Goal: Task Accomplishment & Management: Use online tool/utility

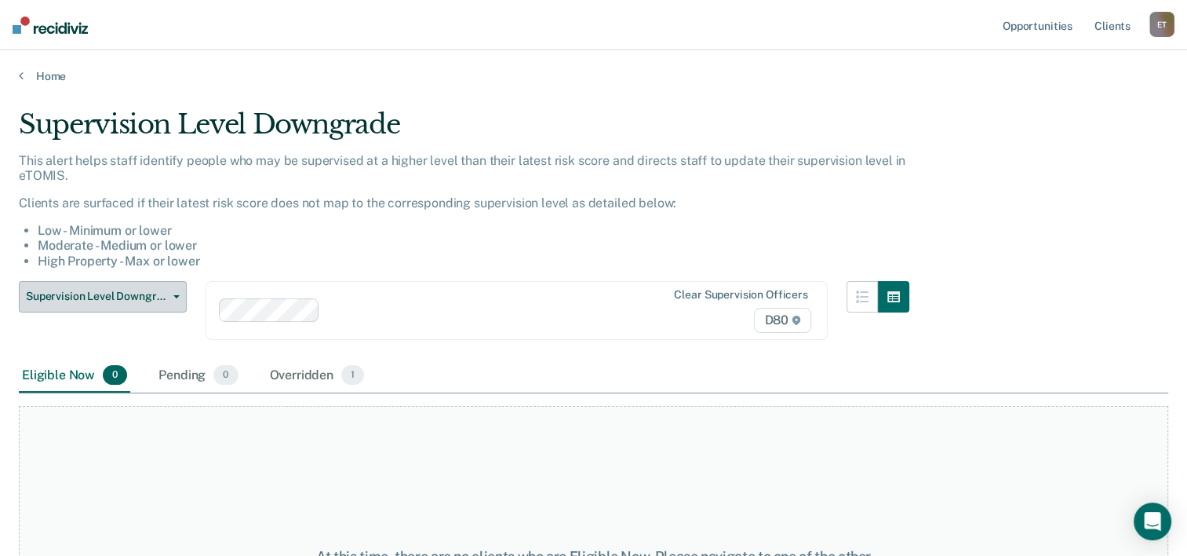
click at [177, 295] on icon "button" at bounding box center [176, 296] width 6 height 3
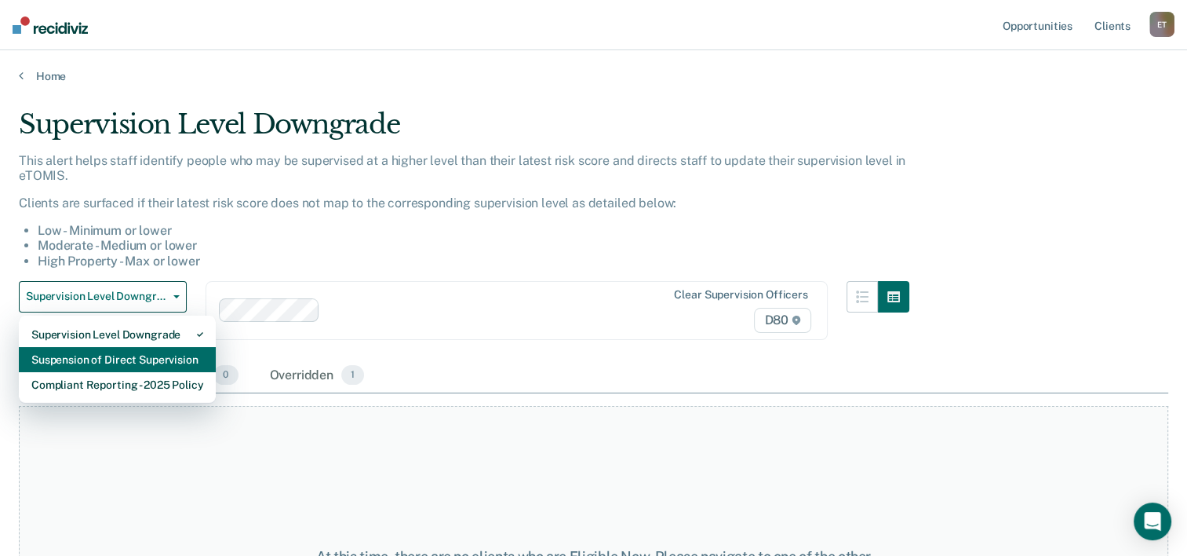
click at [163, 348] on div "Suspension of Direct Supervision" at bounding box center [117, 359] width 172 height 25
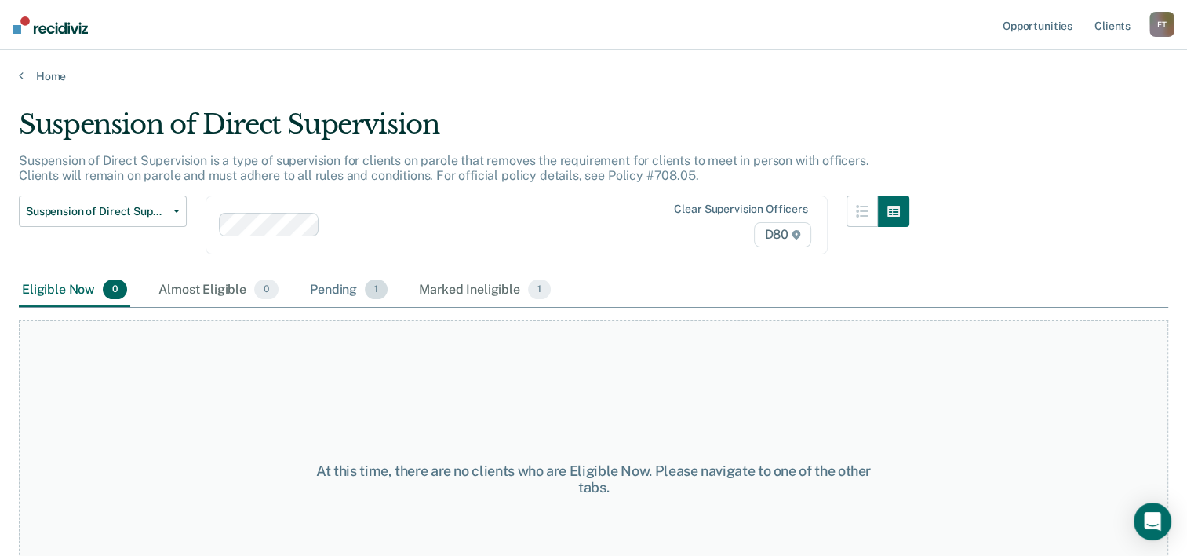
click at [337, 285] on div "Pending 1" at bounding box center [349, 290] width 84 height 35
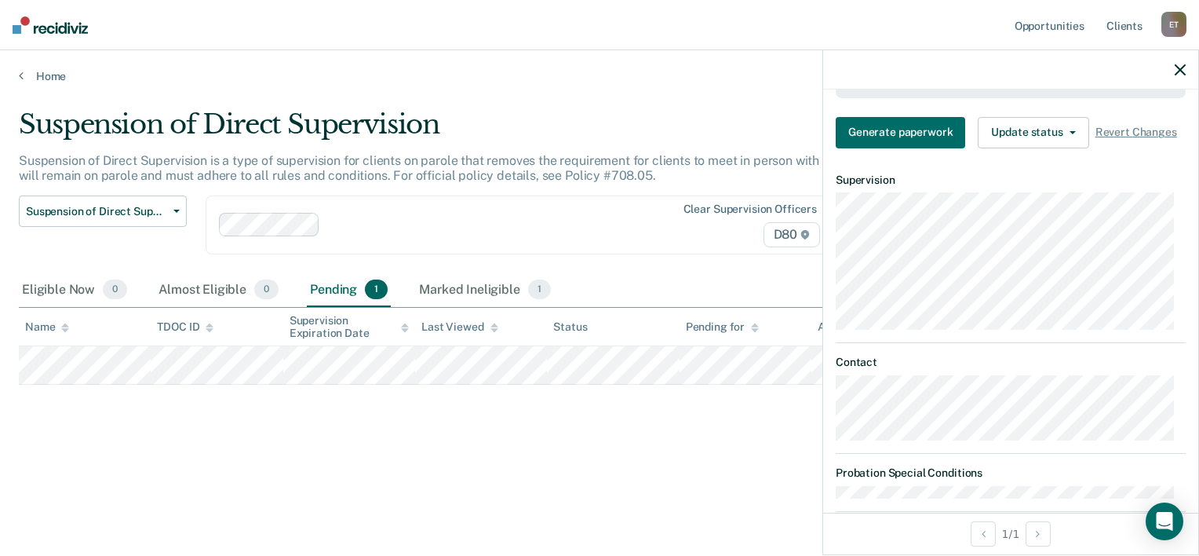
scroll to position [480, 0]
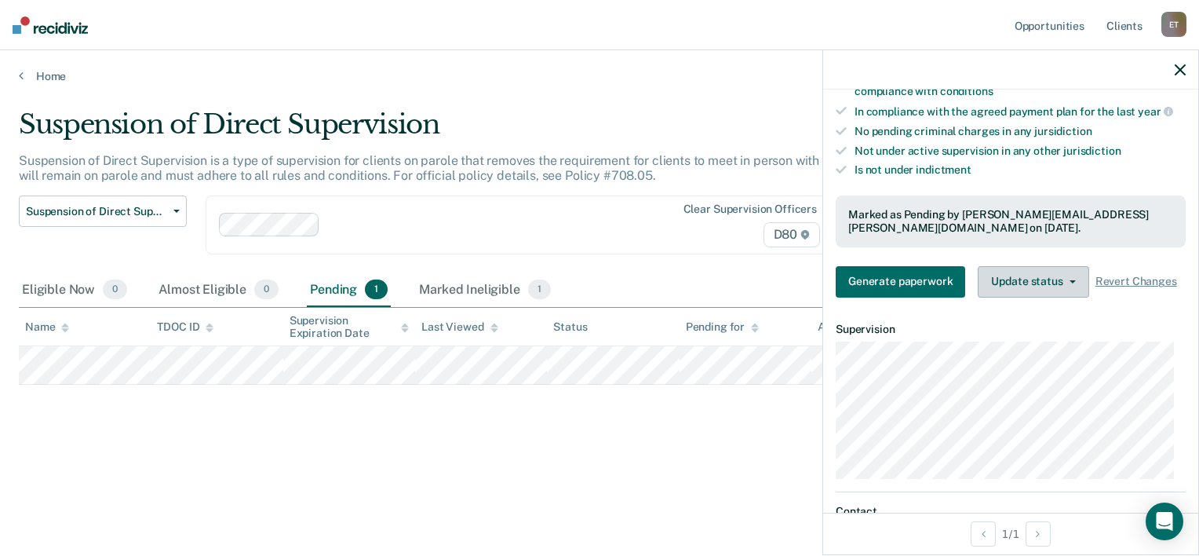
click at [1008, 266] on button "Update status" at bounding box center [1033, 281] width 111 height 31
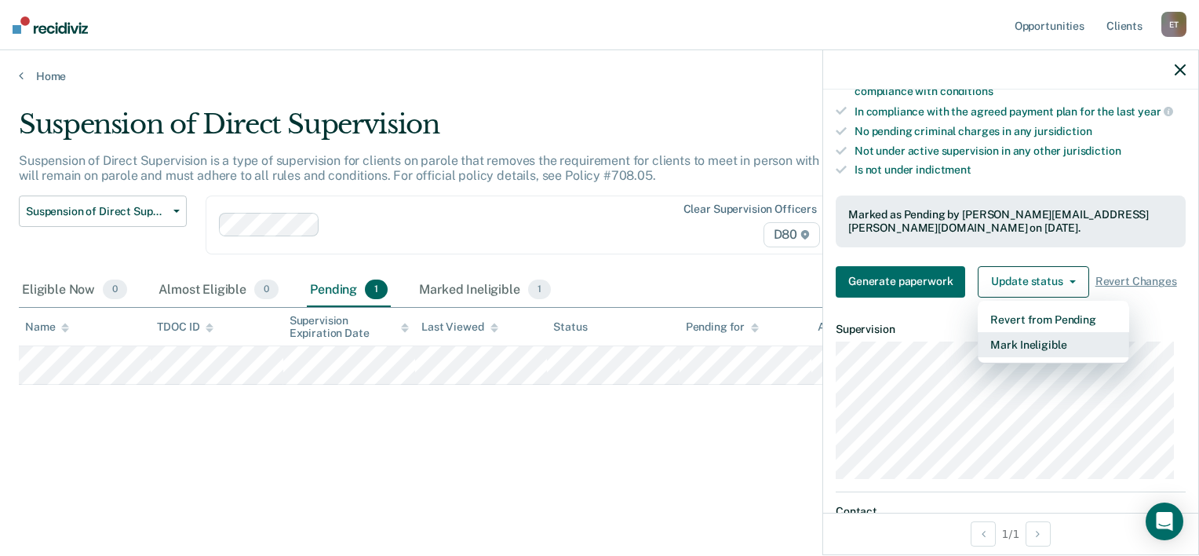
click at [1020, 343] on button "Mark Ineligible" at bounding box center [1053, 344] width 151 height 25
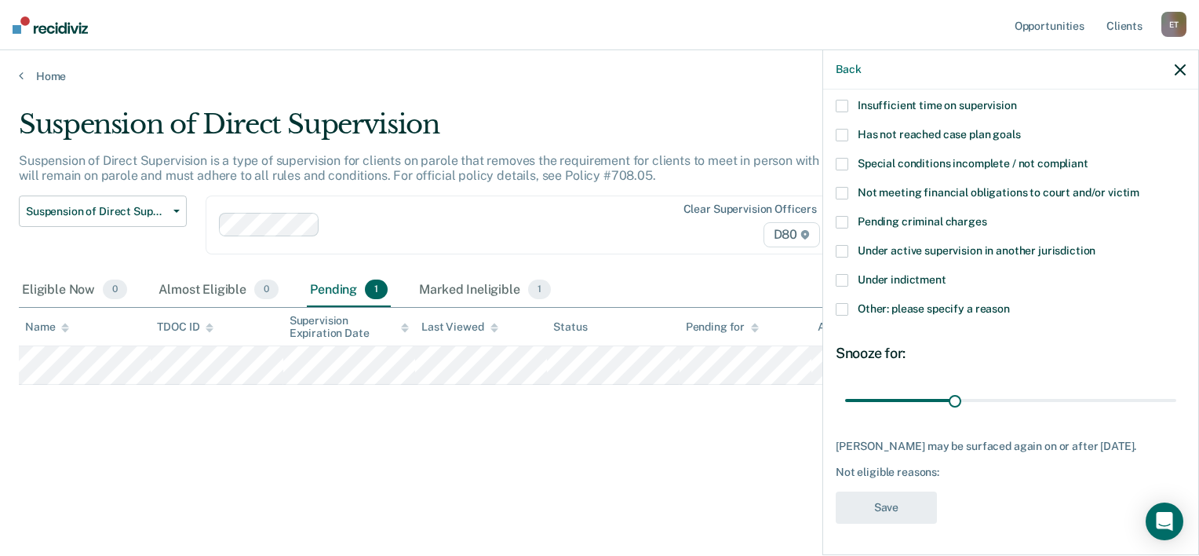
scroll to position [120, 0]
click at [840, 303] on span at bounding box center [842, 309] width 13 height 13
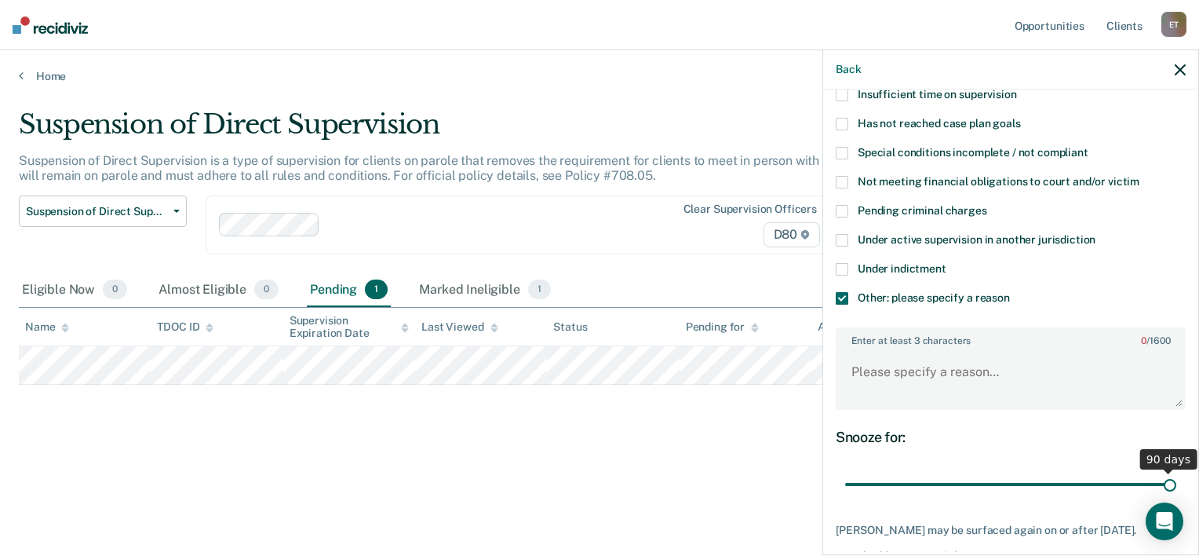
drag, startPoint x: 948, startPoint y: 479, endPoint x: 1201, endPoint y: 472, distance: 253.5
type input "90"
click at [1176, 472] on input "range" at bounding box center [1010, 484] width 331 height 27
click at [914, 352] on textarea "Enter at least 3 characters 0 / 1600" at bounding box center [1010, 379] width 347 height 58
type textarea "does not own a phone."
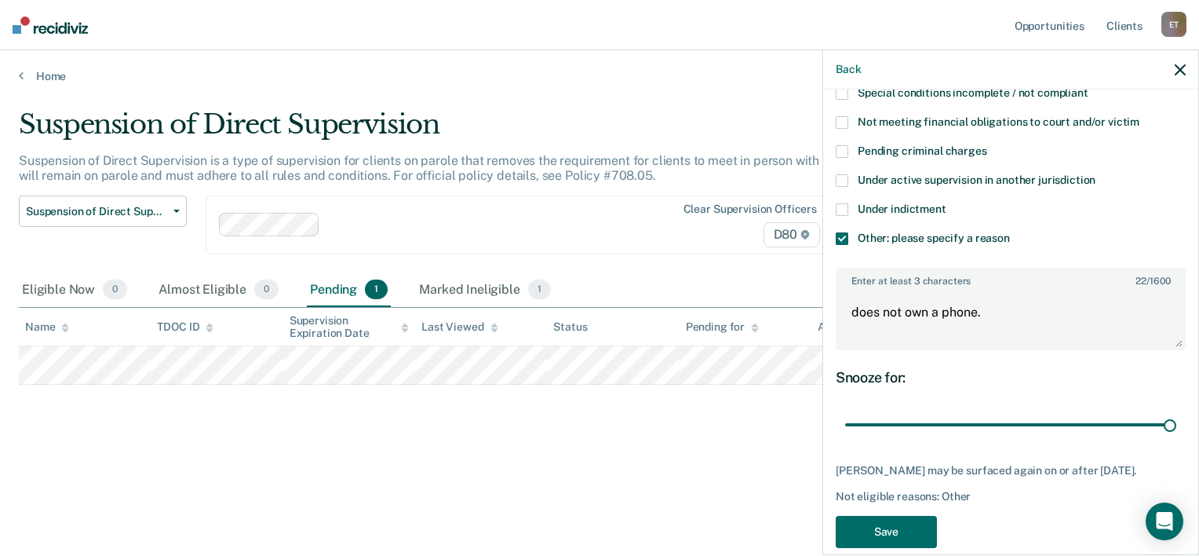
scroll to position [213, 0]
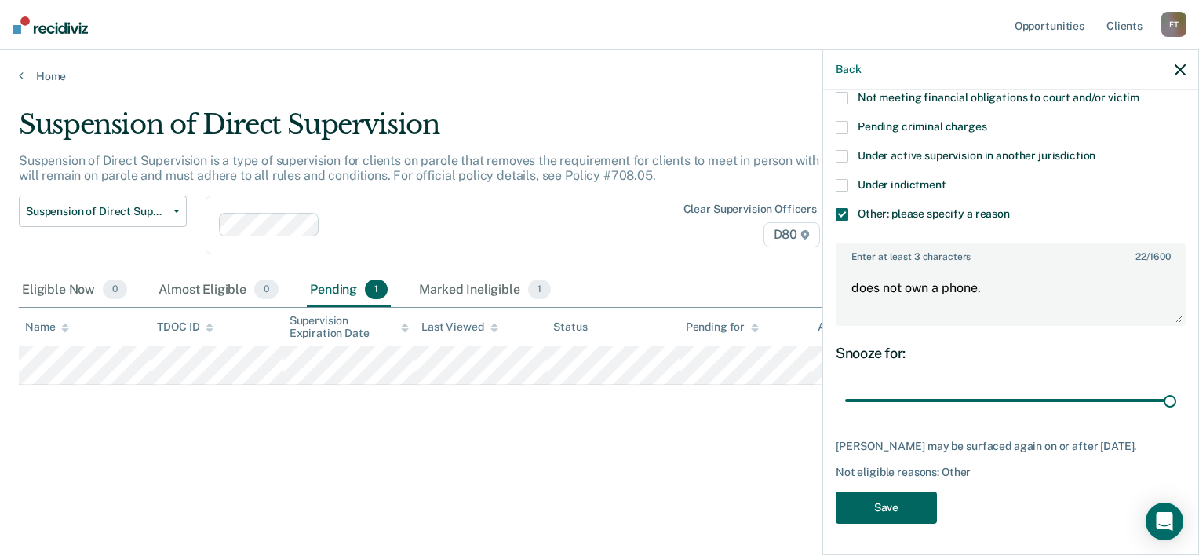
click at [884, 493] on button "Save" at bounding box center [886, 507] width 101 height 32
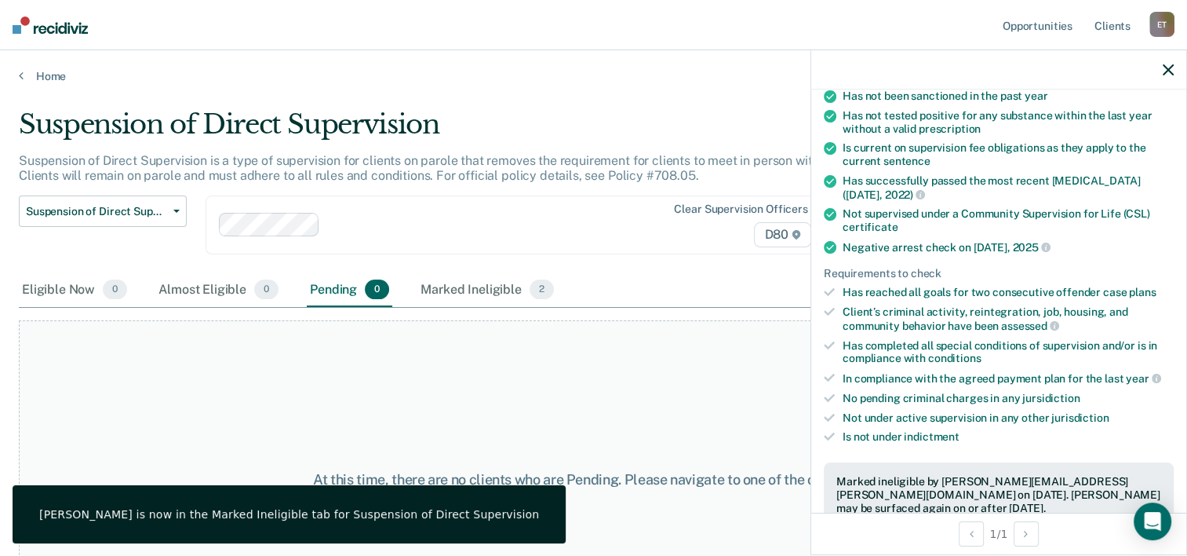
click at [559, 403] on div "At this time, there are no clients who are Pending. Please navigate to one of t…" at bounding box center [594, 478] width 1150 height 317
click at [487, 295] on div "Marked Ineligible 2" at bounding box center [487, 290] width 140 height 35
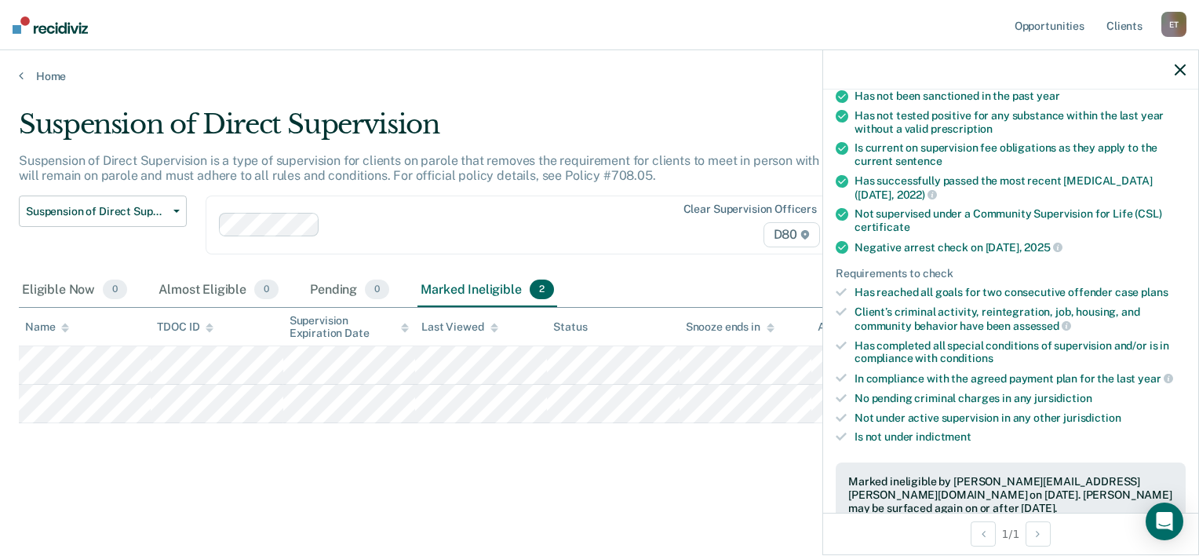
click at [584, 465] on div "Suspension of Direct Supervision Suspension of Direct Supervision is a type of …" at bounding box center [599, 298] width 1161 height 380
click at [655, 460] on div "Suspension of Direct Supervision Suspension of Direct Supervision is a type of …" at bounding box center [599, 298] width 1161 height 380
click at [1175, 67] on icon "button" at bounding box center [1180, 69] width 11 height 11
